Goal: Information Seeking & Learning: Compare options

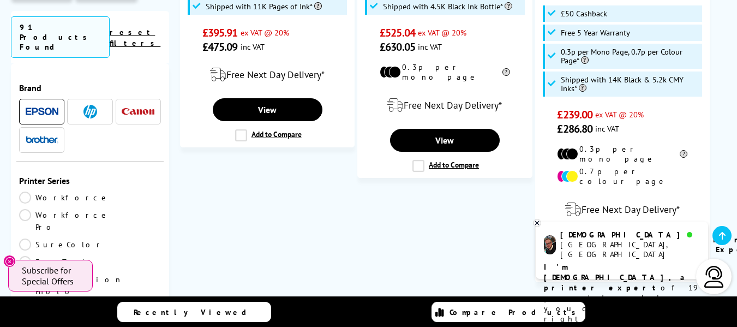
scroll to position [1855, 0]
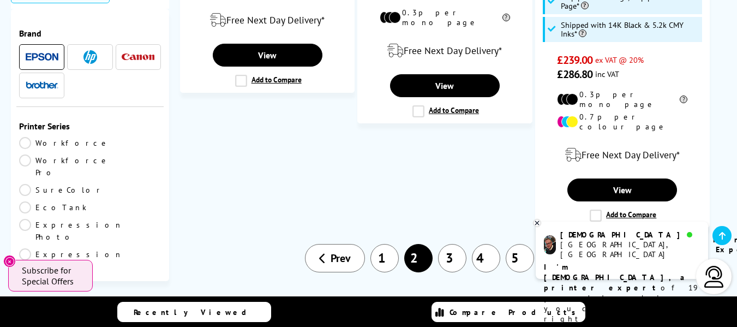
click at [582, 253] on icon at bounding box center [583, 258] width 7 height 11
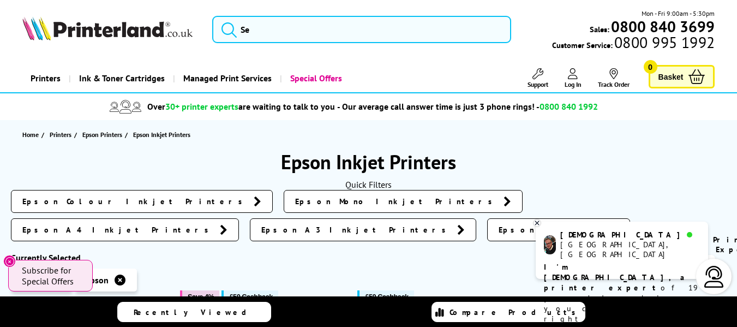
click at [611, 224] on icon at bounding box center [615, 229] width 8 height 11
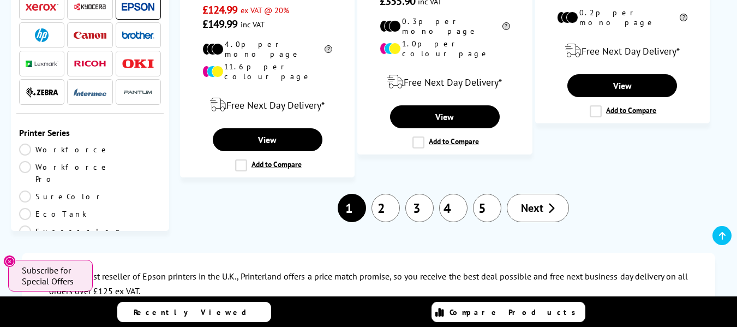
scroll to position [2073, 0]
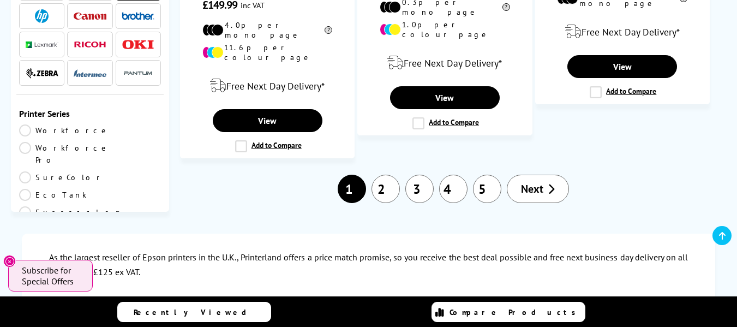
click at [421, 175] on link "3" at bounding box center [419, 189] width 28 height 28
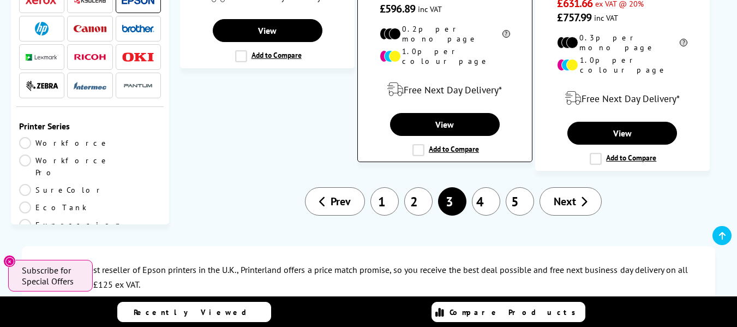
scroll to position [1964, 0]
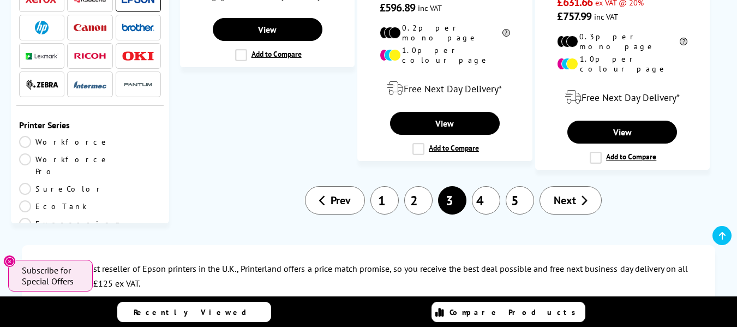
click at [484, 186] on link "4" at bounding box center [486, 200] width 28 height 28
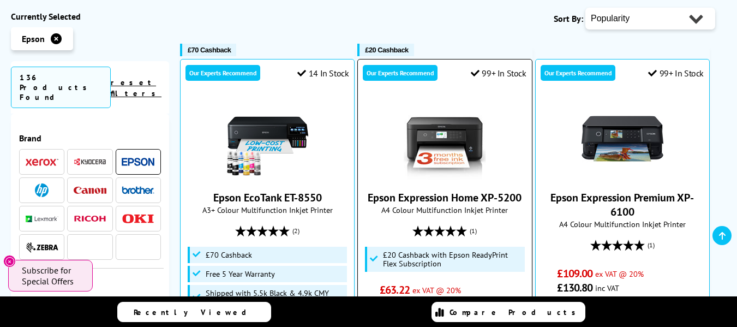
scroll to position [327, 0]
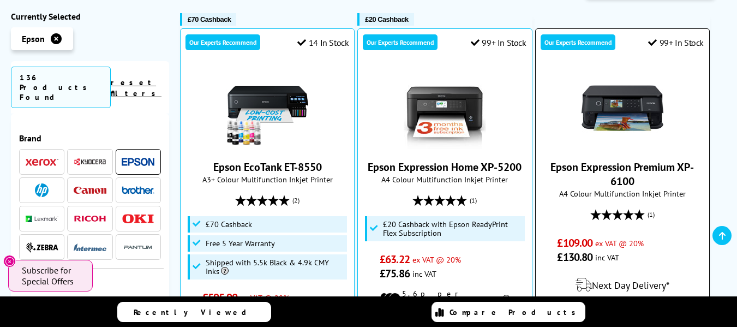
click at [638, 118] on img at bounding box center [623, 108] width 82 height 82
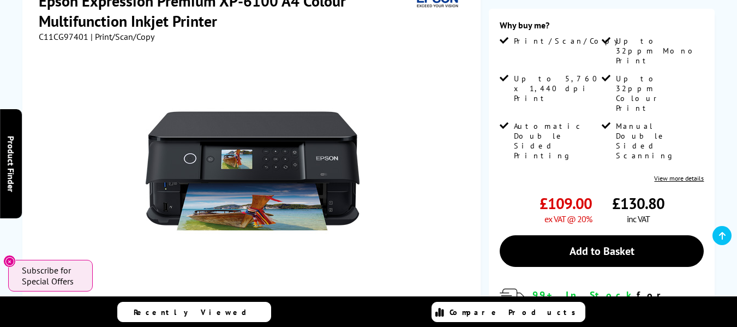
scroll to position [218, 0]
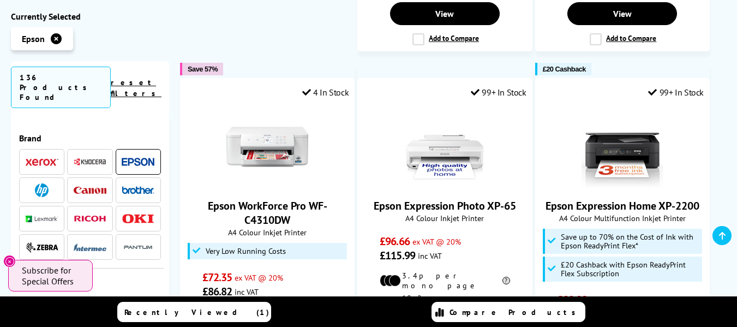
scroll to position [1691, 0]
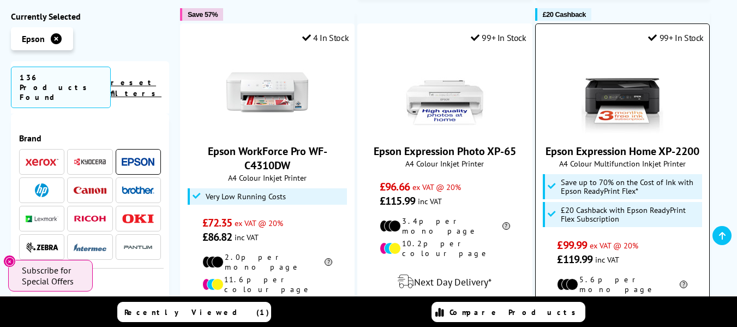
click at [632, 144] on link "Epson Expression Home XP-2200" at bounding box center [623, 151] width 154 height 14
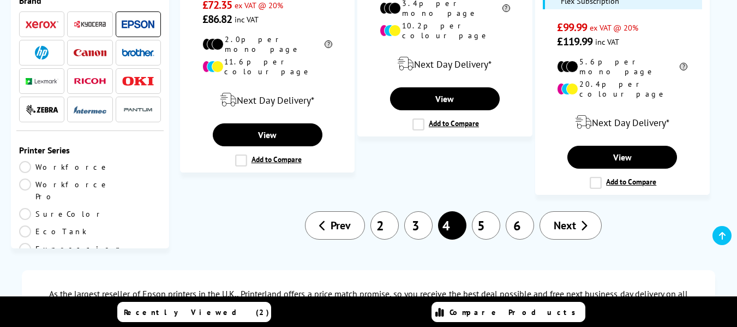
scroll to position [1909, 0]
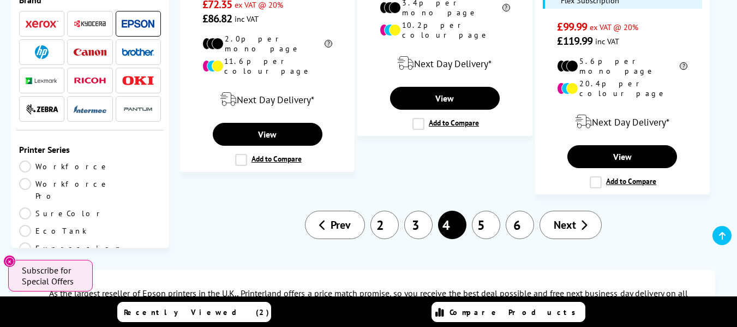
click at [567, 218] on span "Next" at bounding box center [565, 225] width 22 height 14
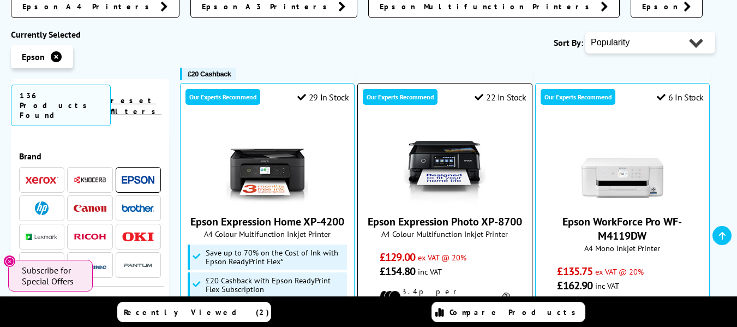
scroll to position [327, 0]
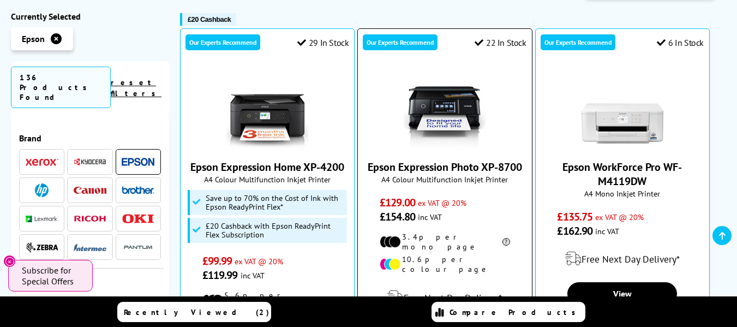
click at [477, 165] on link "Epson Expression Photo XP-8700" at bounding box center [445, 167] width 154 height 14
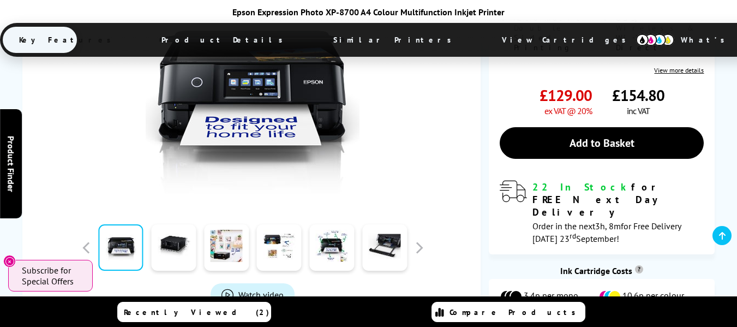
scroll to position [273, 0]
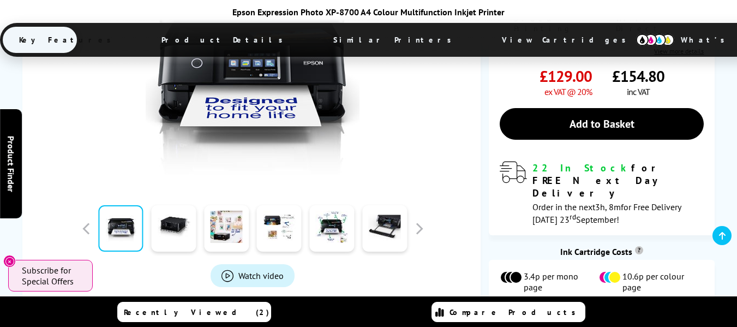
click at [639, 321] on span "View Cartridges" at bounding box center [632, 326] width 66 height 10
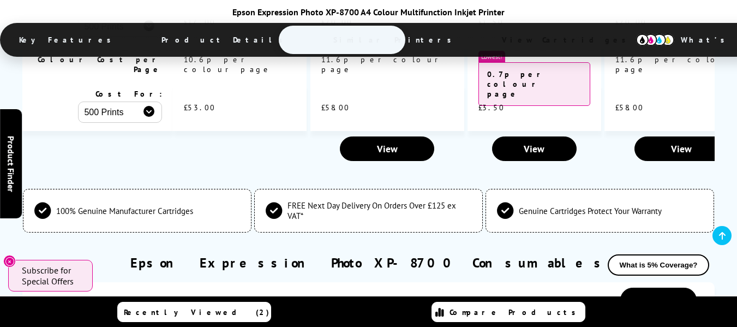
scroll to position [2854, 0]
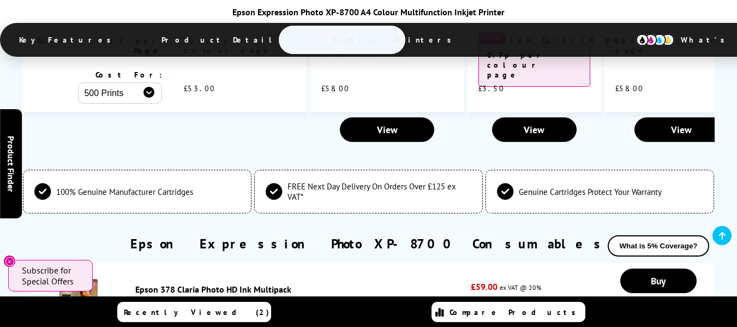
click at [85, 274] on img at bounding box center [78, 293] width 38 height 38
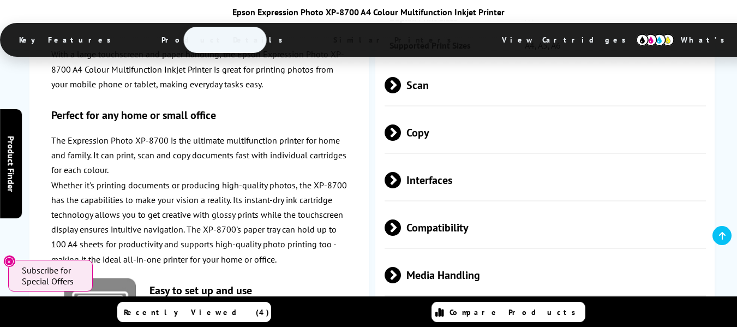
scroll to position [1874, 0]
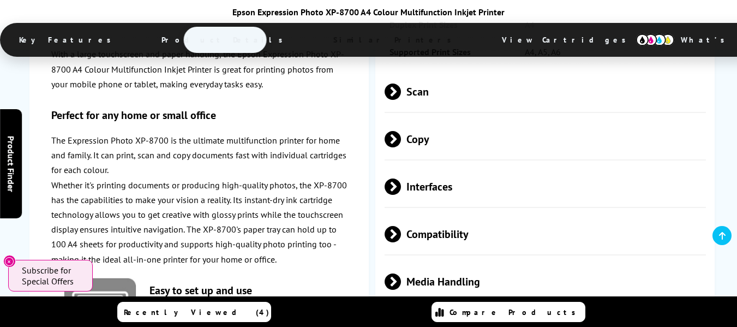
click at [434, 181] on span "Interfaces" at bounding box center [545, 186] width 321 height 41
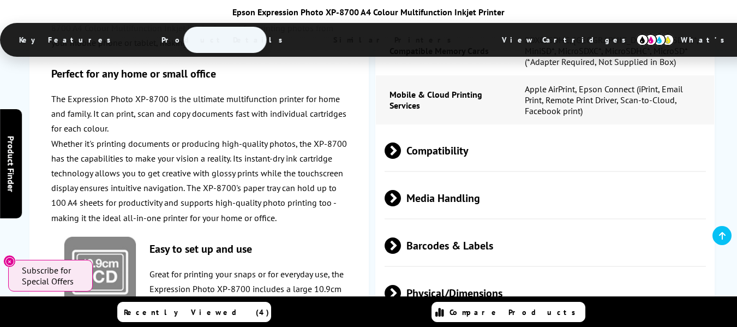
scroll to position [2147, 0]
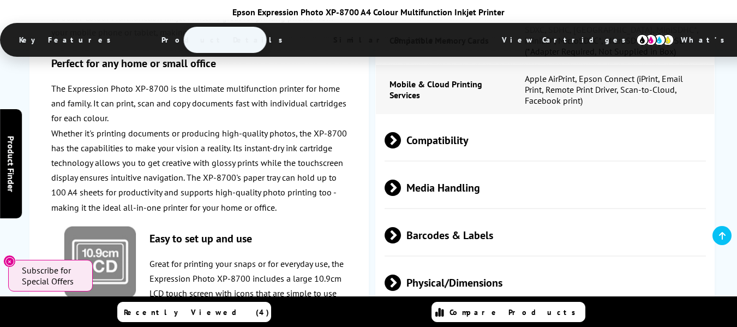
click at [467, 137] on span "Compatibility" at bounding box center [545, 139] width 321 height 41
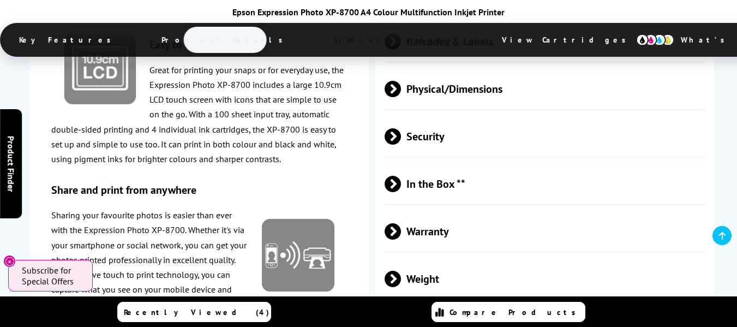
scroll to position [2529, 0]
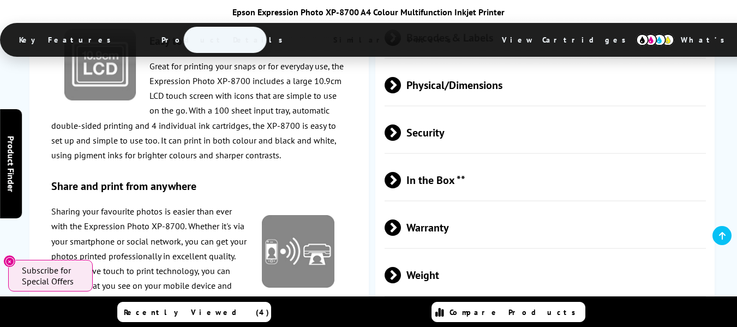
click at [483, 170] on span "In the Box **" at bounding box center [545, 179] width 321 height 41
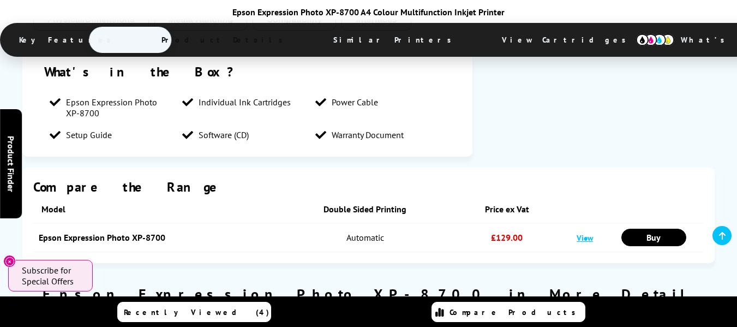
scroll to position [1119, 0]
